Goal: Task Accomplishment & Management: Manage account settings

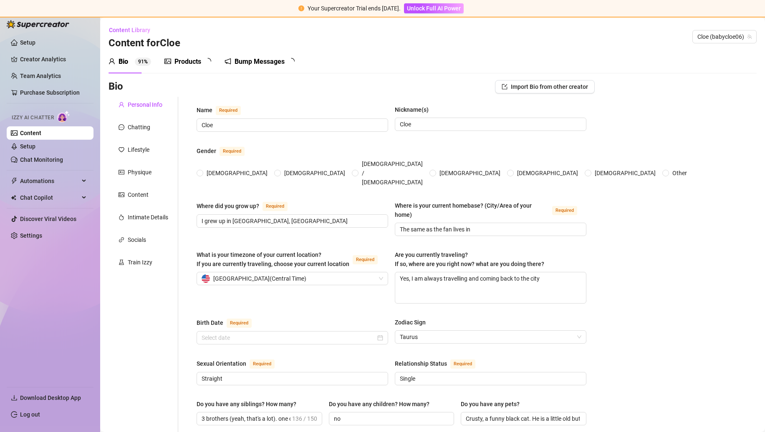
radio input "true"
type input "[DATE]"
click at [35, 146] on link "Setup" at bounding box center [27, 146] width 15 height 7
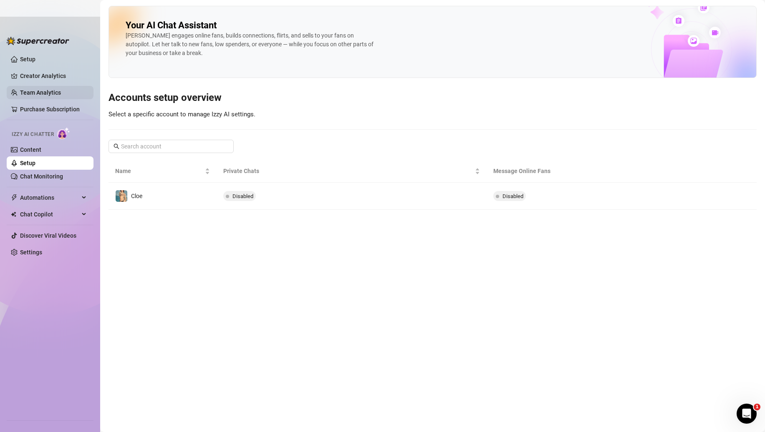
click at [48, 92] on link "Team Analytics" at bounding box center [40, 92] width 41 height 7
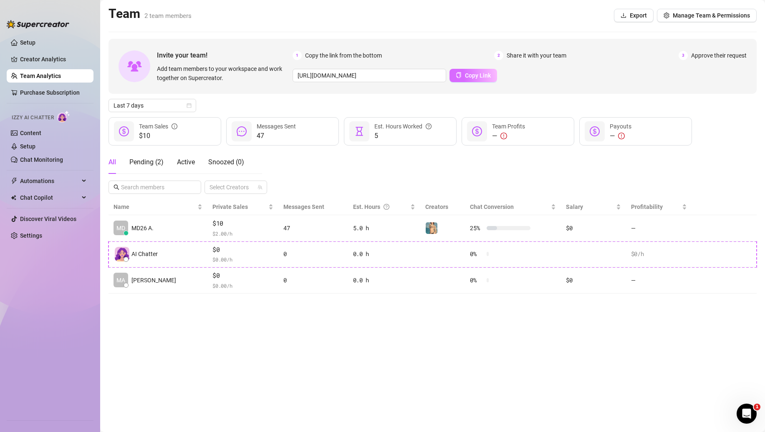
click at [460, 74] on button "Copy Link" at bounding box center [473, 75] width 48 height 13
click at [682, 15] on span "Manage Team & Permissions" at bounding box center [710, 15] width 77 height 7
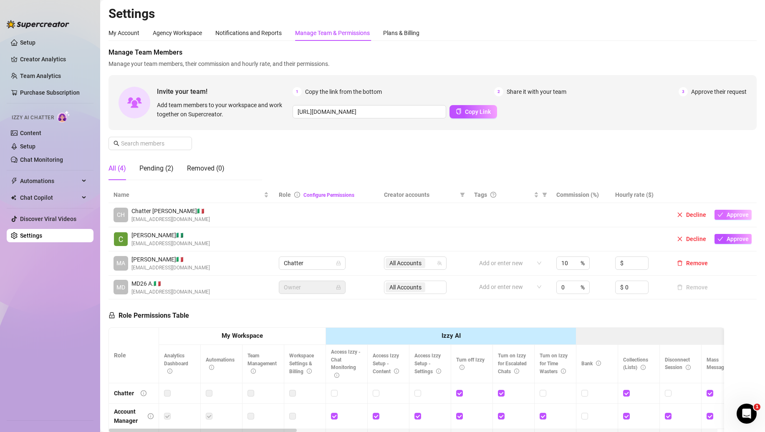
click at [726, 213] on span "Approve" at bounding box center [737, 214] width 22 height 7
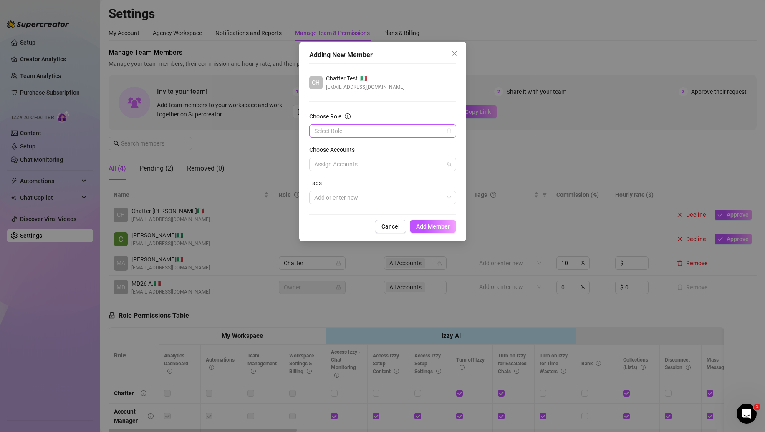
click at [331, 133] on input "Choose Role" at bounding box center [378, 131] width 129 height 13
click at [456, 52] on icon "close" at bounding box center [453, 53] width 5 height 5
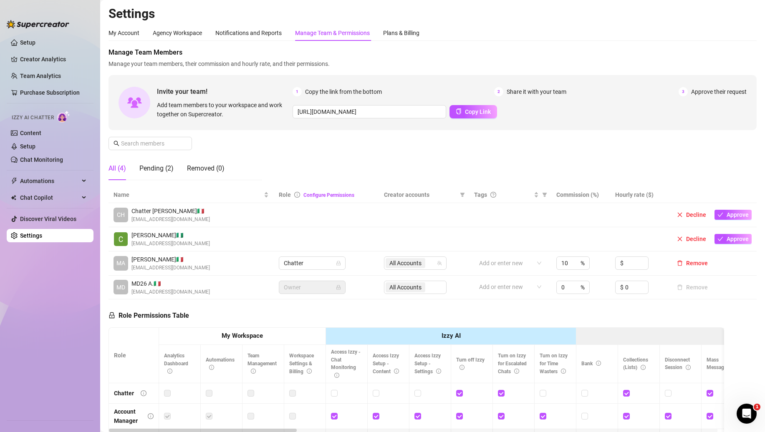
click at [456, 52] on span "Manage Team Members" at bounding box center [432, 53] width 648 height 10
